Goal: Find specific page/section: Find specific page/section

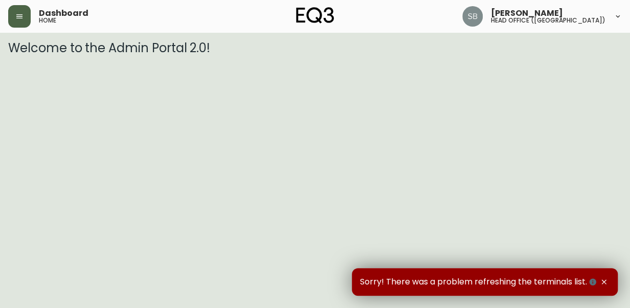
click at [25, 19] on button "button" at bounding box center [19, 16] width 23 height 23
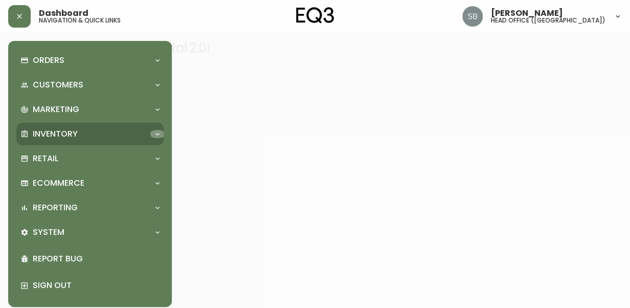
click at [154, 133] on icon at bounding box center [158, 134] width 8 height 8
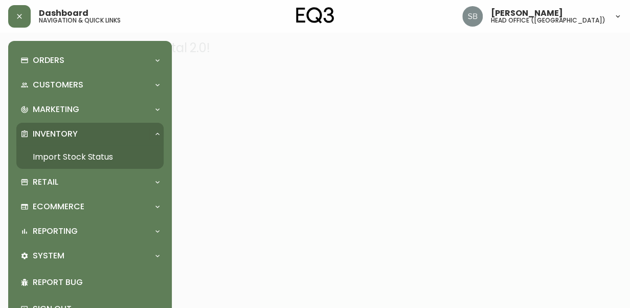
click at [82, 152] on link "Import Stock Status" at bounding box center [89, 157] width 147 height 24
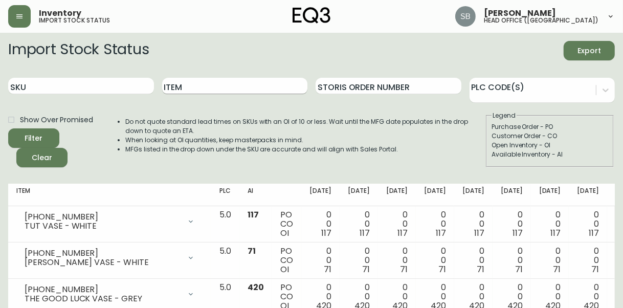
click at [186, 89] on input "Item" at bounding box center [235, 86] width 146 height 16
type input "[PERSON_NAME]"
click at [8, 128] on button "Filter" at bounding box center [33, 137] width 51 height 19
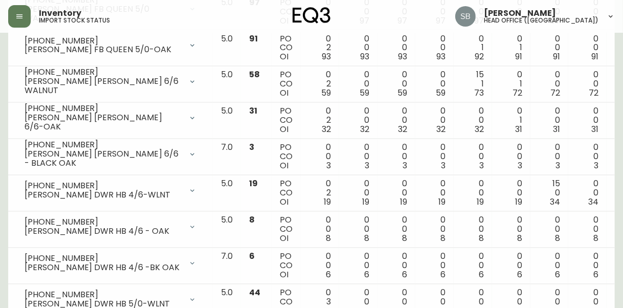
scroll to position [1738, 0]
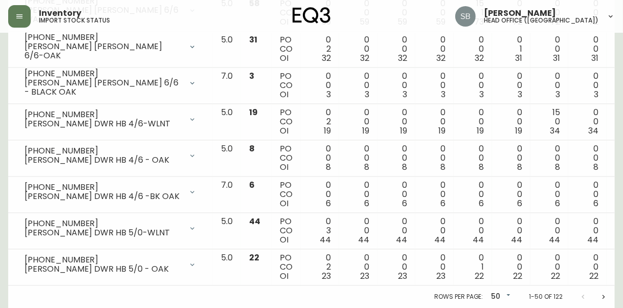
click at [604, 293] on icon "Next page" at bounding box center [604, 297] width 8 height 8
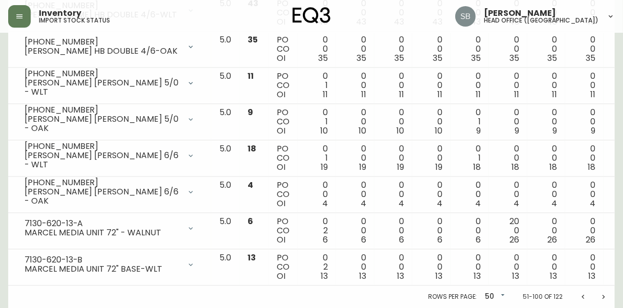
click at [604, 295] on icon "Next page" at bounding box center [604, 297] width 3 height 4
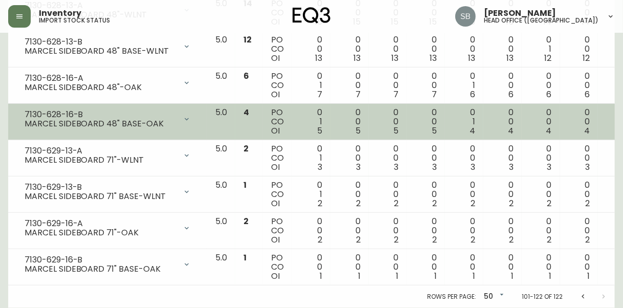
scroll to position [678, 0]
